Goal: Information Seeking & Learning: Compare options

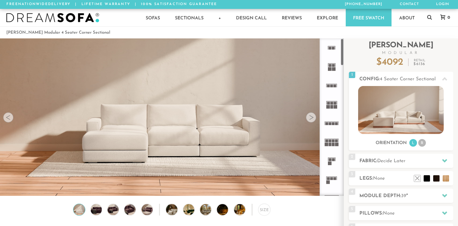
click at [332, 180] on icon at bounding box center [331, 180] width 19 height 19
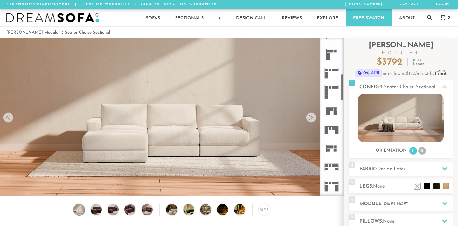
scroll to position [203, 0]
drag, startPoint x: 342, startPoint y: 61, endPoint x: 342, endPoint y: 97, distance: 35.3
click at [342, 97] on div at bounding box center [332, 117] width 24 height 158
click at [330, 68] on rect at bounding box center [330, 68] width 3 height 3
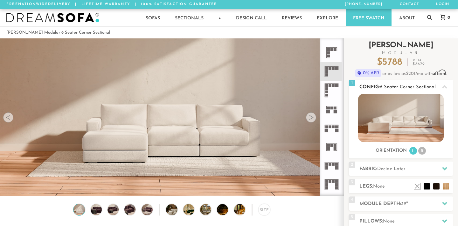
click at [422, 152] on li "R" at bounding box center [422, 151] width 8 height 8
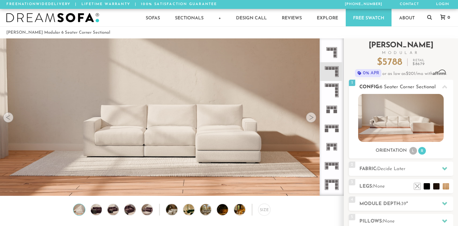
click at [447, 154] on div "Orientation L R" at bounding box center [401, 151] width 104 height 9
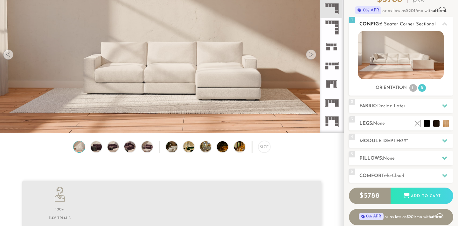
scroll to position [64, 0]
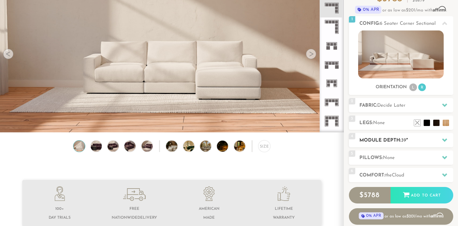
click at [425, 140] on h2 "Module Depth: 39 "" at bounding box center [406, 140] width 94 height 7
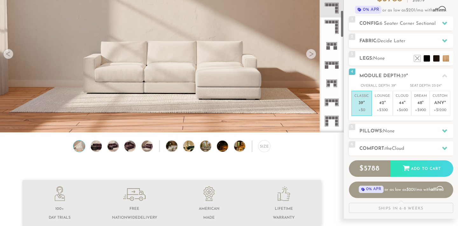
click at [335, 64] on icon at bounding box center [331, 64] width 19 height 19
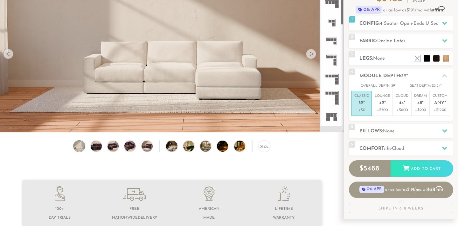
drag, startPoint x: 341, startPoint y: 27, endPoint x: 341, endPoint y: 15, distance: 12.1
click at [341, 15] on div at bounding box center [332, 54] width 24 height 158
click at [388, 21] on span "4 Seater Open-Ends U Sectional" at bounding box center [415, 23] width 71 height 5
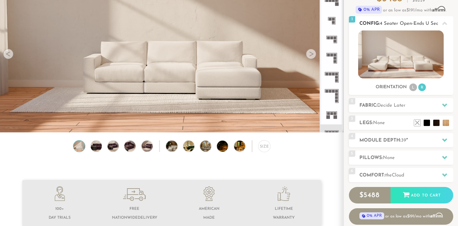
click at [423, 87] on li "R" at bounding box center [422, 88] width 8 height 8
click at [444, 24] on icon at bounding box center [444, 23] width 5 height 3
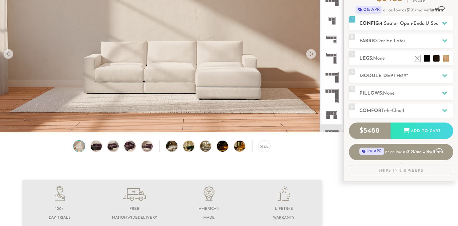
click at [444, 24] on icon at bounding box center [444, 23] width 5 height 3
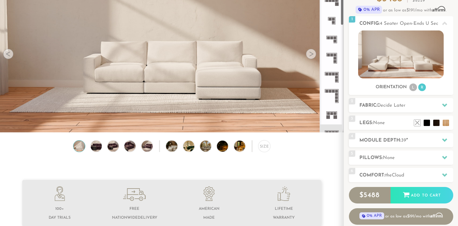
click at [333, 116] on icon at bounding box center [331, 115] width 19 height 19
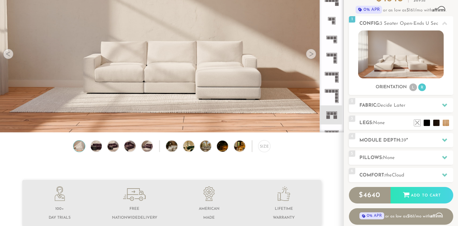
click at [338, 60] on icon at bounding box center [331, 58] width 19 height 19
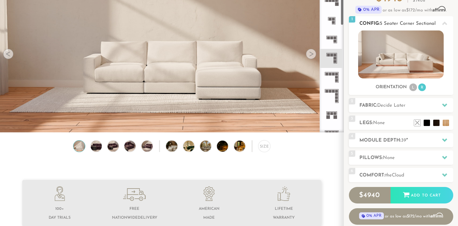
click at [444, 24] on icon at bounding box center [444, 23] width 5 height 5
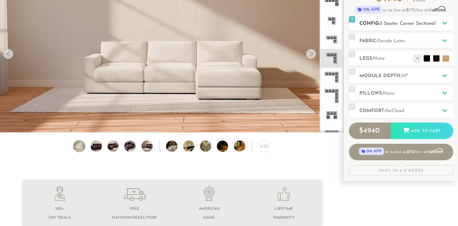
click at [444, 24] on icon at bounding box center [444, 23] width 5 height 3
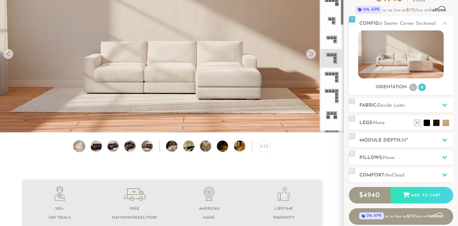
click at [330, 42] on icon at bounding box center [331, 39] width 19 height 19
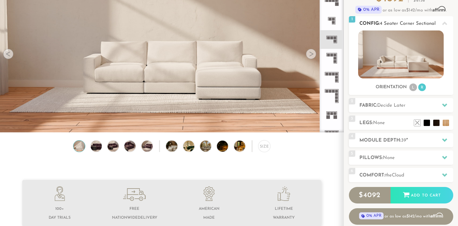
click at [423, 90] on li "R" at bounding box center [422, 88] width 8 height 8
click at [425, 141] on h2 "Module Depth: 39 "" at bounding box center [406, 140] width 94 height 7
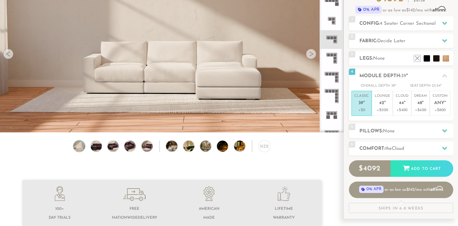
click at [453, 50] on div "Introducing Landon Modular $ 4092 Retail $ 6136 $ 4092 Retail $ 6136 0% APR or …" at bounding box center [401, 94] width 104 height 239
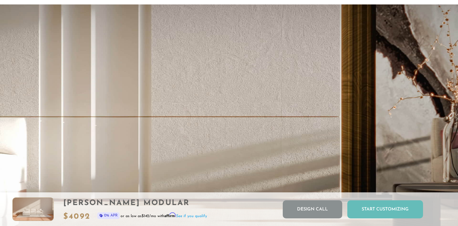
click at [391, 210] on div "Start Customizing" at bounding box center [385, 210] width 76 height 18
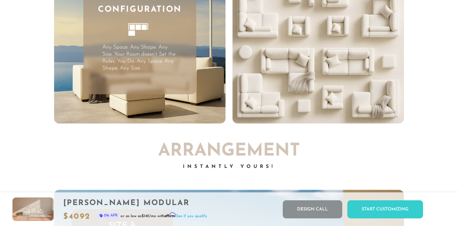
click at [137, 29] on rect at bounding box center [138, 27] width 5 height 5
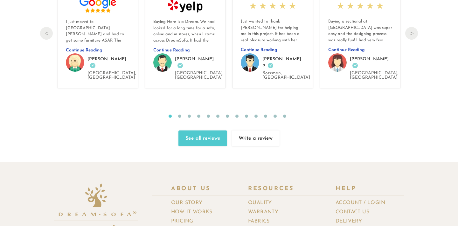
scroll to position [6780, 0]
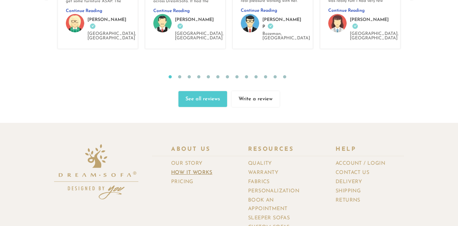
click at [196, 169] on link "How It Works" at bounding box center [194, 173] width 46 height 9
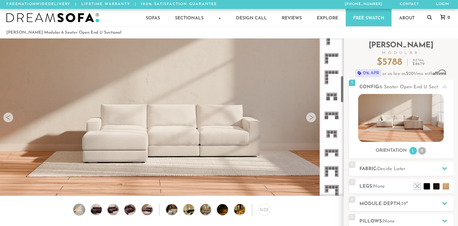
scroll to position [218, 0]
drag, startPoint x: 343, startPoint y: 61, endPoint x: 337, endPoint y: 99, distance: 38.3
click at [337, 99] on div at bounding box center [332, 117] width 24 height 158
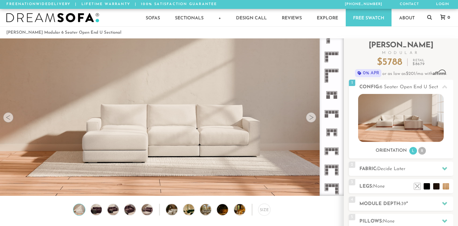
click at [330, 133] on icon at bounding box center [331, 132] width 19 height 19
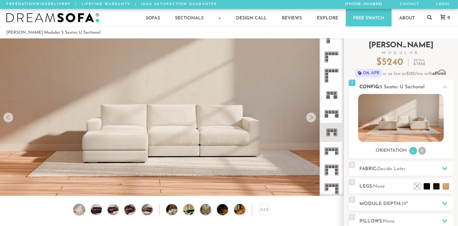
click at [422, 152] on li "R" at bounding box center [422, 151] width 8 height 8
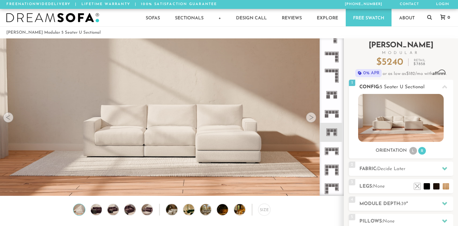
click at [417, 124] on img at bounding box center [401, 118] width 86 height 48
click at [449, 143] on div "Sofas L Sectionals U Sectionals" at bounding box center [401, 124] width 104 height 61
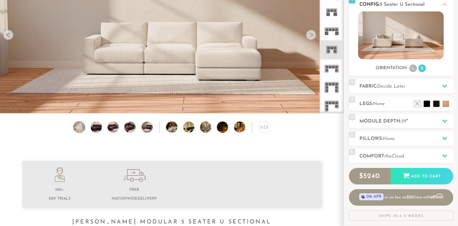
scroll to position [84, 0]
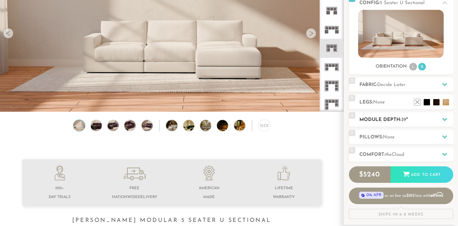
click at [417, 120] on h2 "Module Depth: 39 "" at bounding box center [406, 119] width 94 height 7
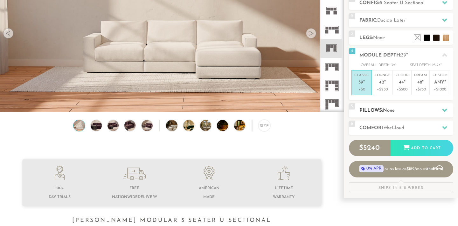
click at [453, 104] on div "5 Pillows: None" at bounding box center [401, 110] width 104 height 14
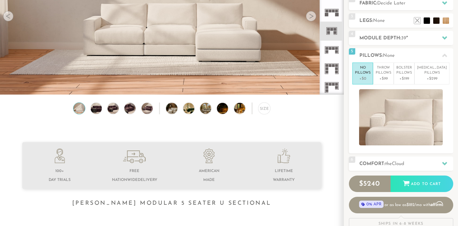
scroll to position [111, 0]
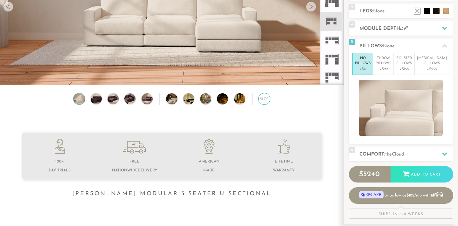
click at [264, 101] on div "Size" at bounding box center [264, 99] width 12 height 12
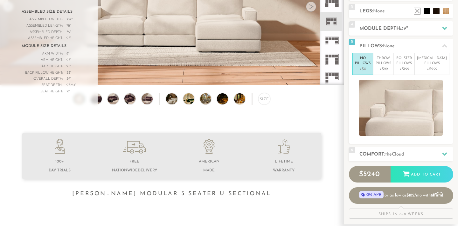
click at [74, 17] on div "Assembled Width: 109 "" at bounding box center [49, 20] width 54 height 6
click at [157, 67] on img at bounding box center [172, 72] width 344 height 344
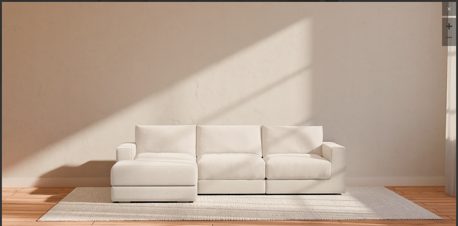
click at [450, 8] on icon at bounding box center [449, 9] width 8 height 8
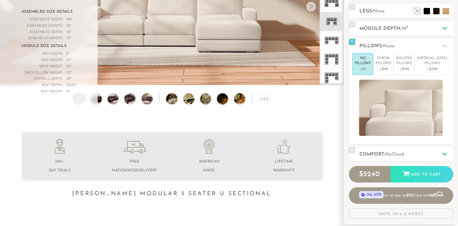
click at [334, 22] on rect at bounding box center [335, 23] width 3 height 3
click at [334, 42] on icon at bounding box center [331, 40] width 19 height 19
click at [457, 42] on div "Introducing [PERSON_NAME] Modular $ 6088 Retail $ 9129 $ 6088 Retail $ 9129 0% …" at bounding box center [401, 73] width 114 height 292
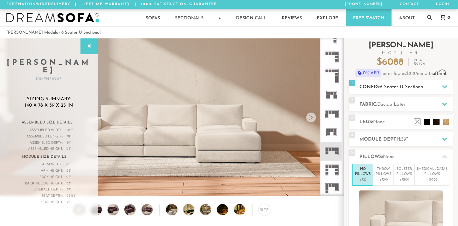
click at [388, 88] on span "6 Seater U Sectional" at bounding box center [402, 87] width 45 height 5
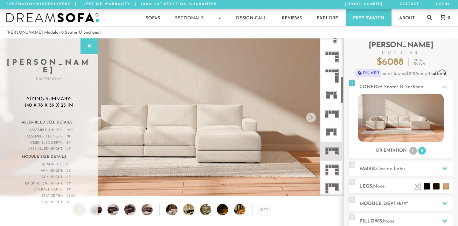
click at [331, 133] on icon at bounding box center [331, 132] width 19 height 19
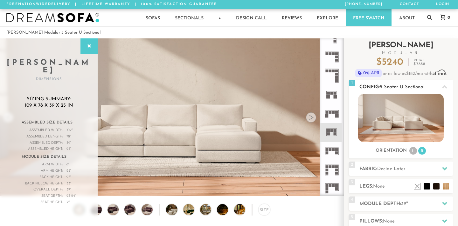
click at [400, 127] on img at bounding box center [401, 118] width 86 height 48
click at [397, 168] on span "Decide Later" at bounding box center [391, 169] width 28 height 5
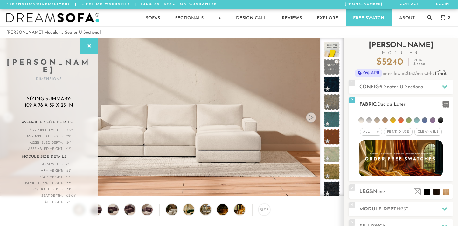
click at [397, 134] on span "Pet/Kid Use x" at bounding box center [398, 132] width 29 height 8
click at [425, 121] on li at bounding box center [424, 120] width 5 height 5
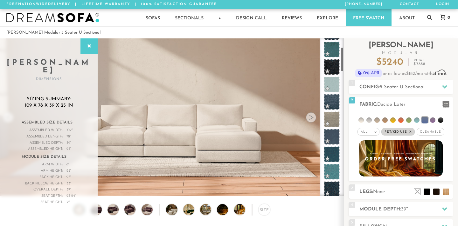
scroll to position [54, 0]
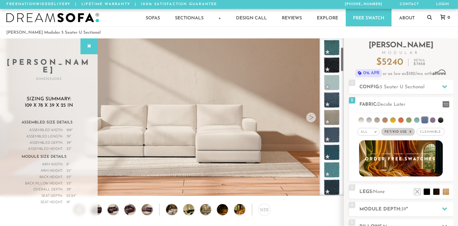
drag, startPoint x: 341, startPoint y: 60, endPoint x: 341, endPoint y: 68, distance: 8.6
click at [341, 68] on div at bounding box center [332, 117] width 24 height 158
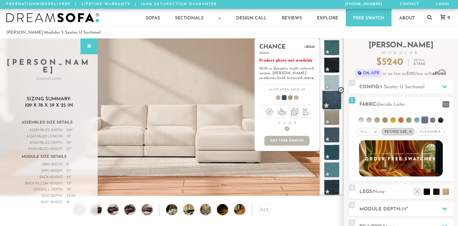
click at [330, 104] on span at bounding box center [332, 100] width 20 height 20
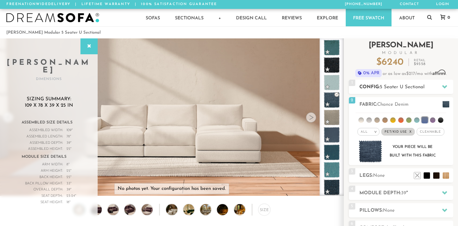
click at [409, 86] on span "5 Seater U Sectional" at bounding box center [402, 87] width 45 height 5
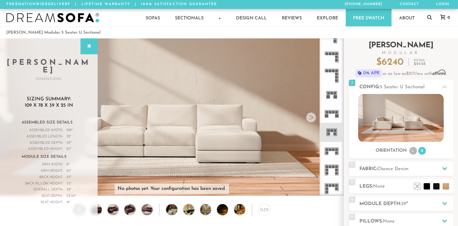
click at [458, 83] on div "Introducing [PERSON_NAME] Modular $ 6240 Retail $ 9358 $ 6240 Retail $ 9358 0% …" at bounding box center [401, 170] width 114 height 265
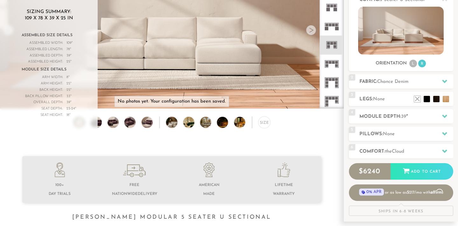
scroll to position [0, 0]
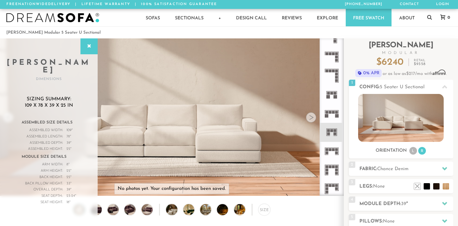
click at [335, 151] on icon at bounding box center [331, 151] width 19 height 19
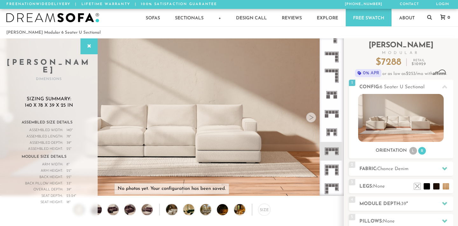
click at [331, 189] on icon at bounding box center [331, 189] width 19 height 19
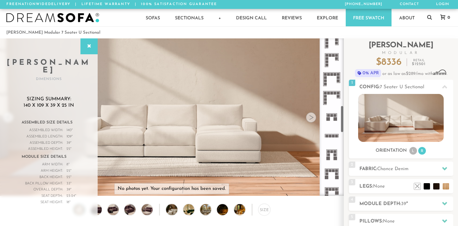
scroll to position [386, 0]
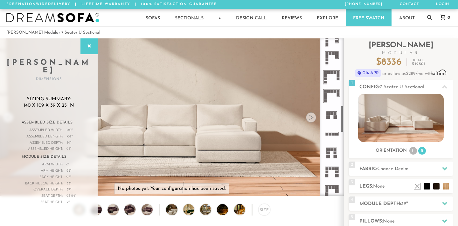
drag, startPoint x: 342, startPoint y: 81, endPoint x: 341, endPoint y: 110, distance: 29.3
click at [341, 110] on div at bounding box center [332, 117] width 24 height 158
click at [331, 116] on icon at bounding box center [331, 115] width 19 height 19
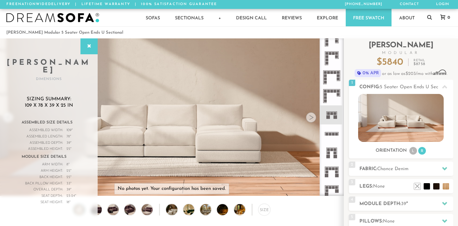
click at [329, 134] on rect at bounding box center [330, 134] width 3 height 3
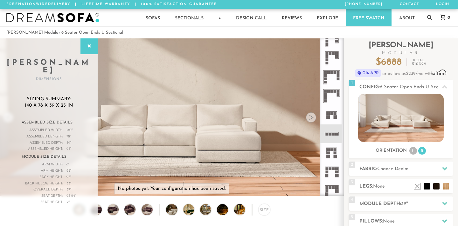
click at [329, 156] on rect at bounding box center [327, 156] width 3 height 3
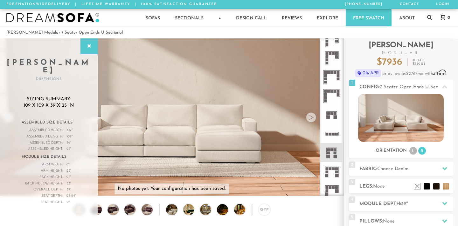
click at [329, 170] on rect at bounding box center [330, 169] width 3 height 3
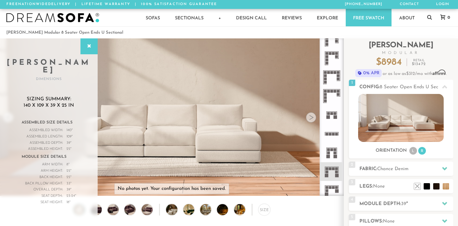
click at [332, 53] on icon at bounding box center [331, 58] width 19 height 19
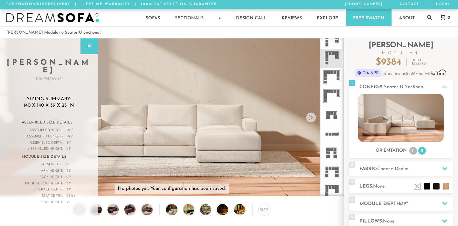
click at [335, 39] on icon at bounding box center [331, 39] width 19 height 19
click at [332, 114] on rect at bounding box center [332, 114] width 3 height 3
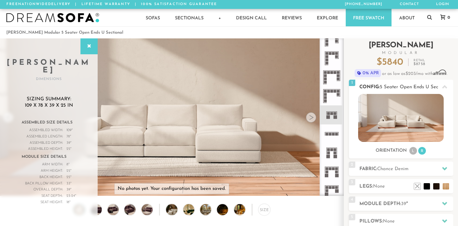
click at [419, 152] on li "R" at bounding box center [422, 151] width 8 height 8
click at [437, 153] on div "Orientation L R" at bounding box center [401, 151] width 104 height 9
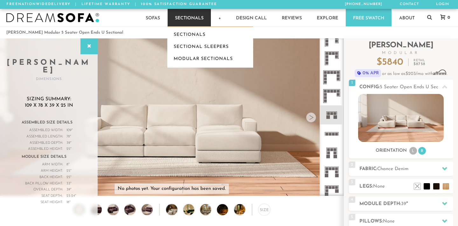
click at [200, 20] on link "Sectionals" at bounding box center [189, 17] width 43 height 17
